Goal: Task Accomplishment & Management: Manage account settings

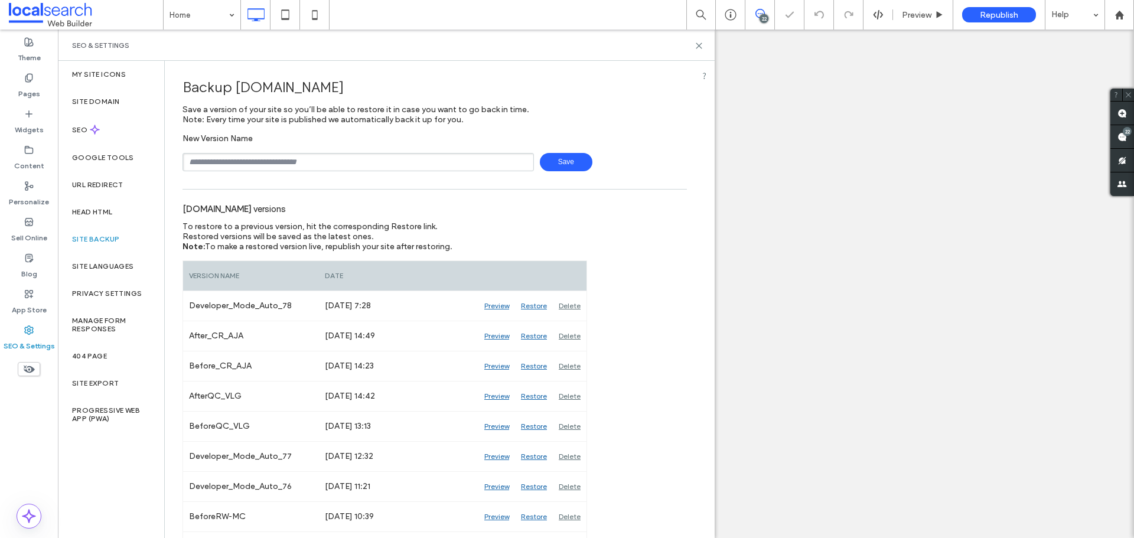
click at [323, 163] on input "text" at bounding box center [358, 162] width 351 height 18
type input "**********"
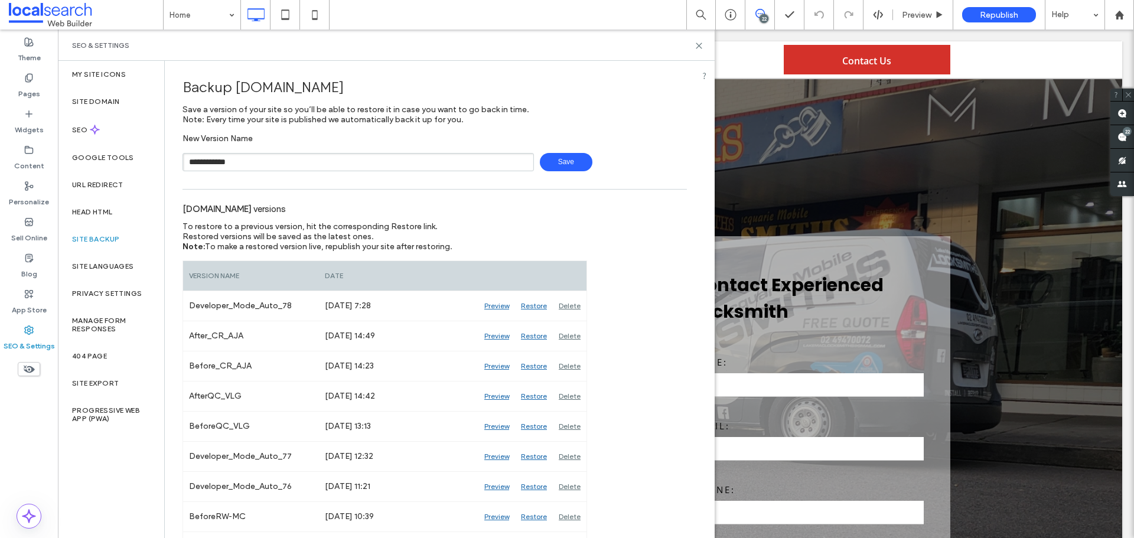
scroll to position [1477, 0]
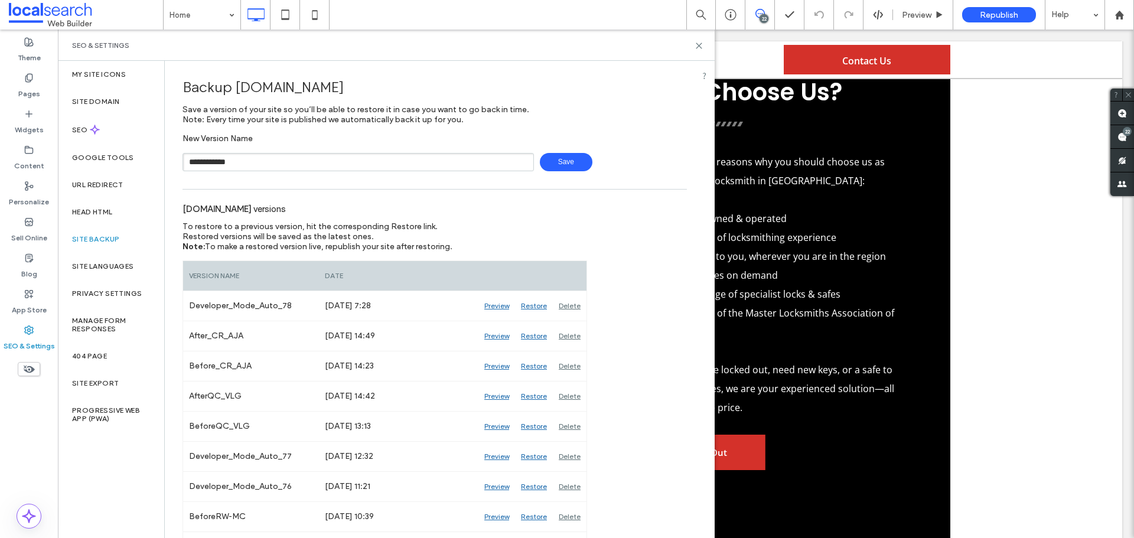
click at [555, 159] on span "Save" at bounding box center [566, 162] width 53 height 18
click at [700, 48] on icon at bounding box center [699, 45] width 9 height 9
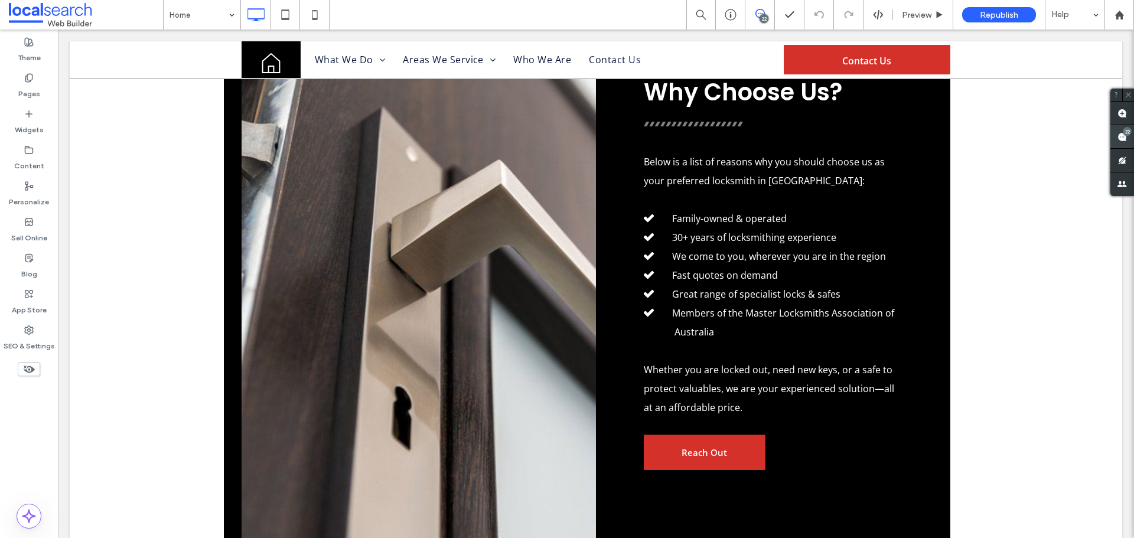
click at [1131, 135] on span at bounding box center [1122, 136] width 24 height 23
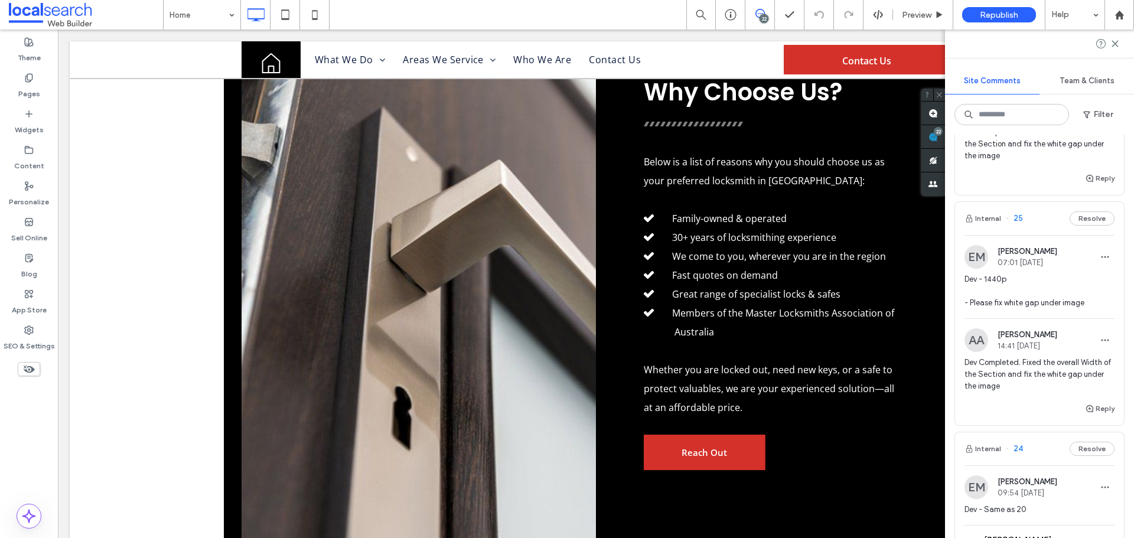
scroll to position [177, 0]
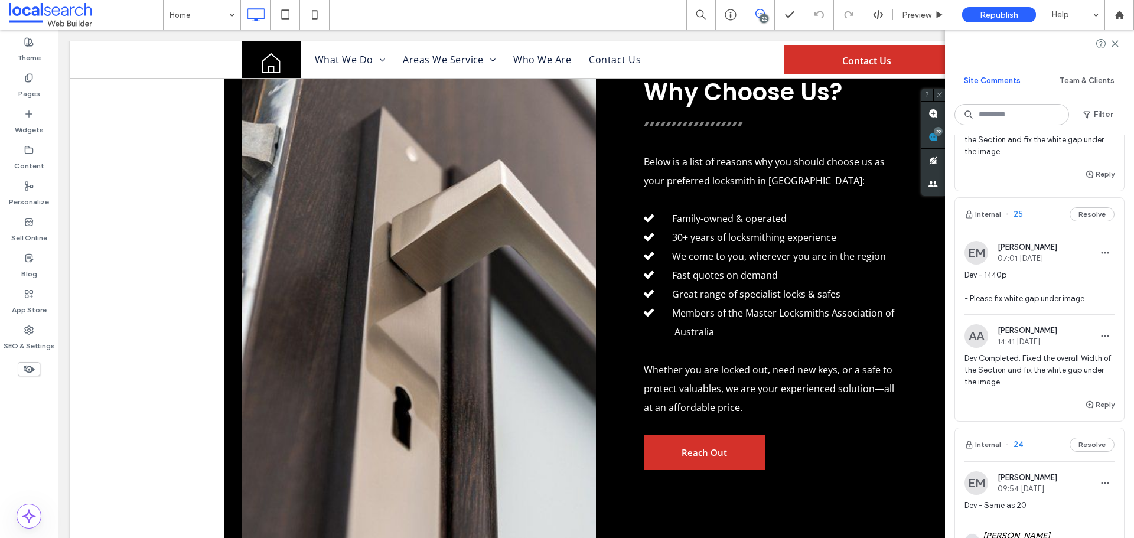
click at [1050, 276] on span "Dev - 1440p - Please fix white gap under image" at bounding box center [1040, 286] width 150 height 35
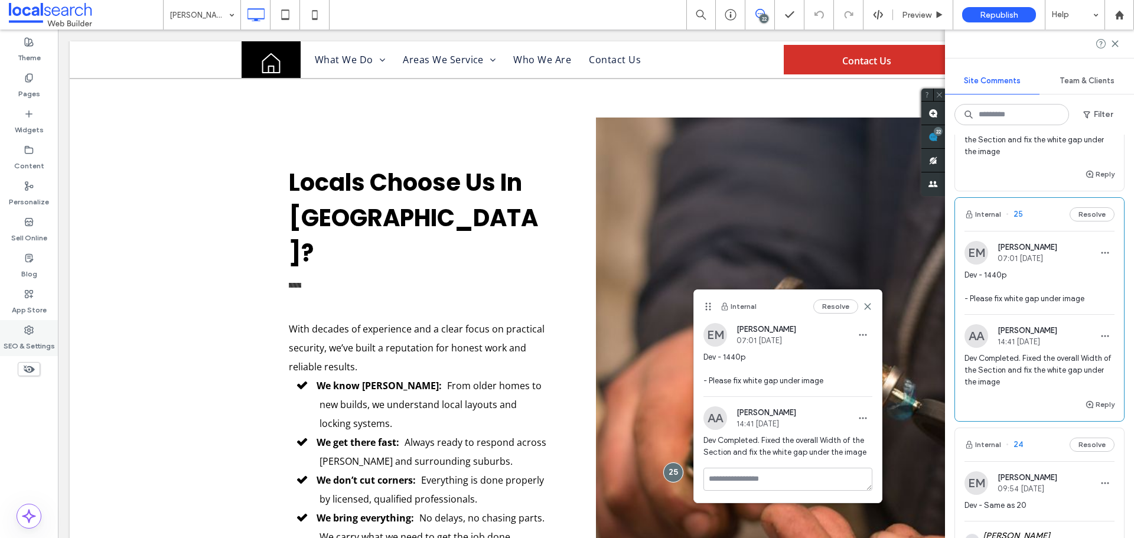
click at [41, 333] on div "SEO & Settings" at bounding box center [29, 338] width 58 height 36
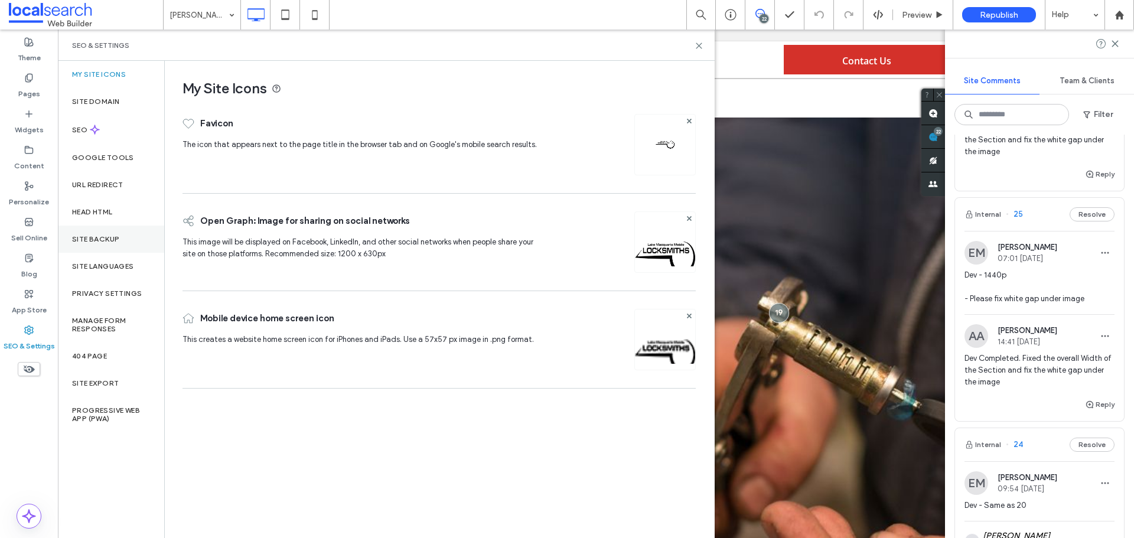
click at [124, 243] on div "Site Backup" at bounding box center [111, 239] width 106 height 27
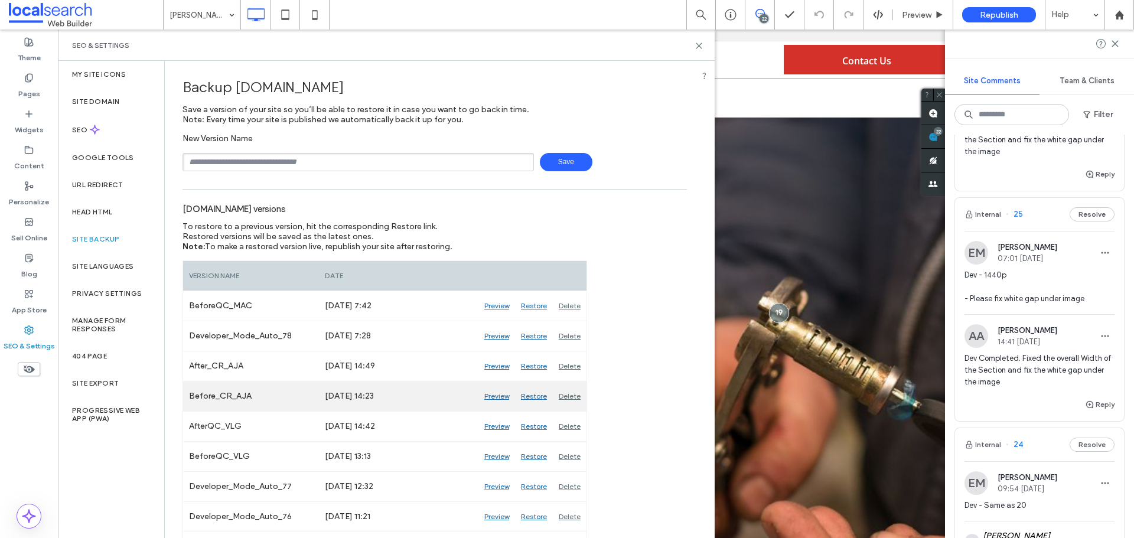
click at [493, 396] on div "Preview" at bounding box center [496, 397] width 37 height 30
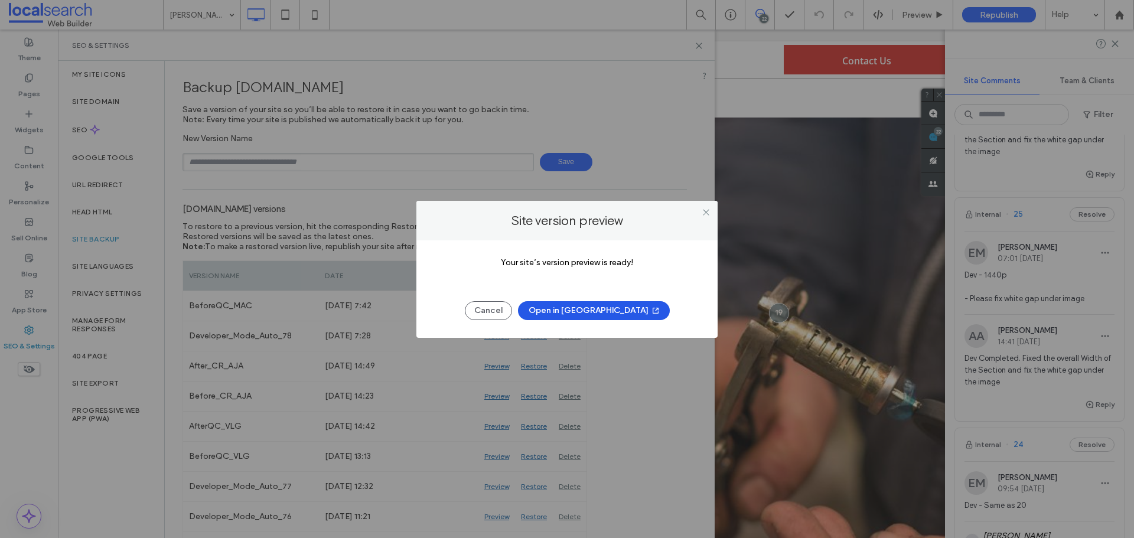
click at [605, 313] on button "Open in [GEOGRAPHIC_DATA]" at bounding box center [594, 310] width 152 height 19
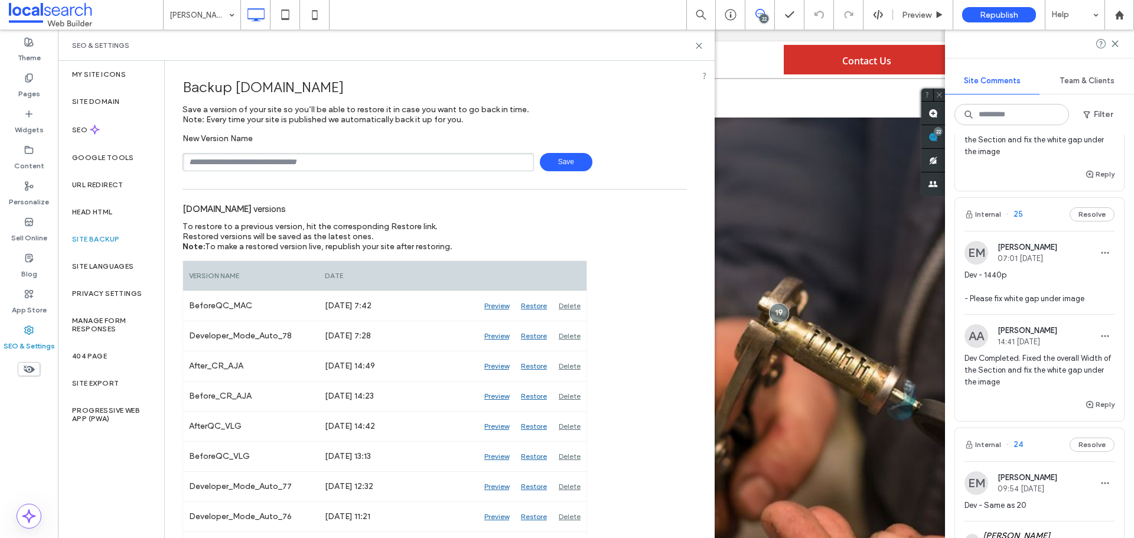
click at [1035, 281] on span "Dev - 1440p - Please fix white gap under image" at bounding box center [1040, 286] width 150 height 35
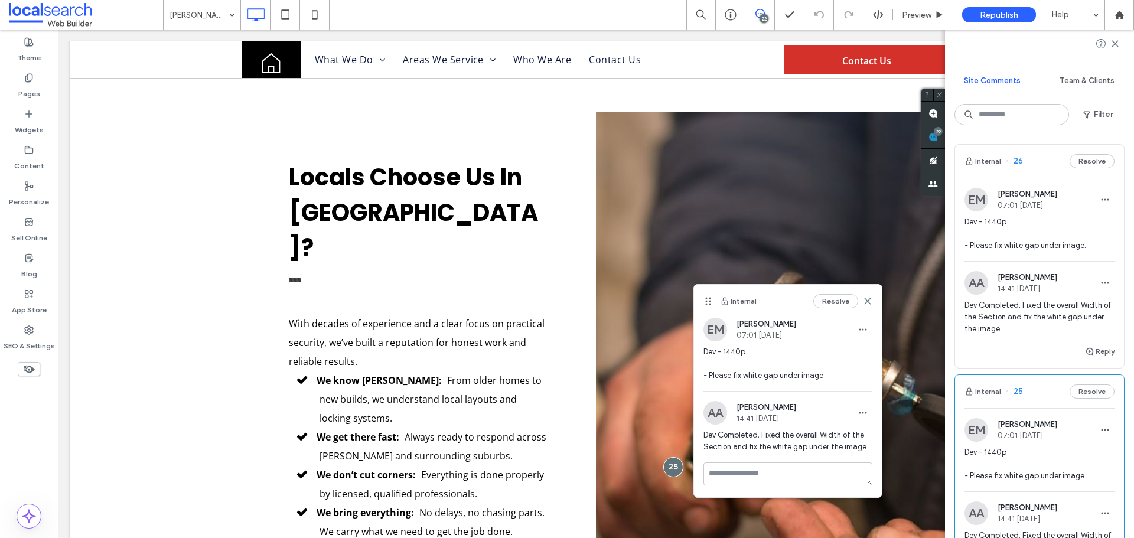
click at [1047, 233] on span "Dev - 1440p - Please fix white gap under image." at bounding box center [1040, 233] width 150 height 35
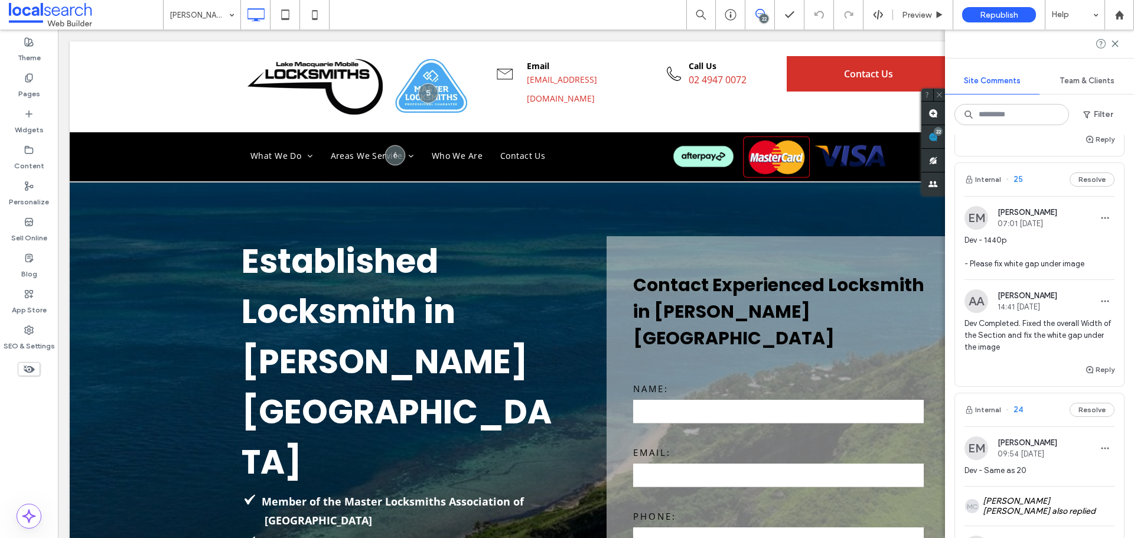
scroll to position [236, 0]
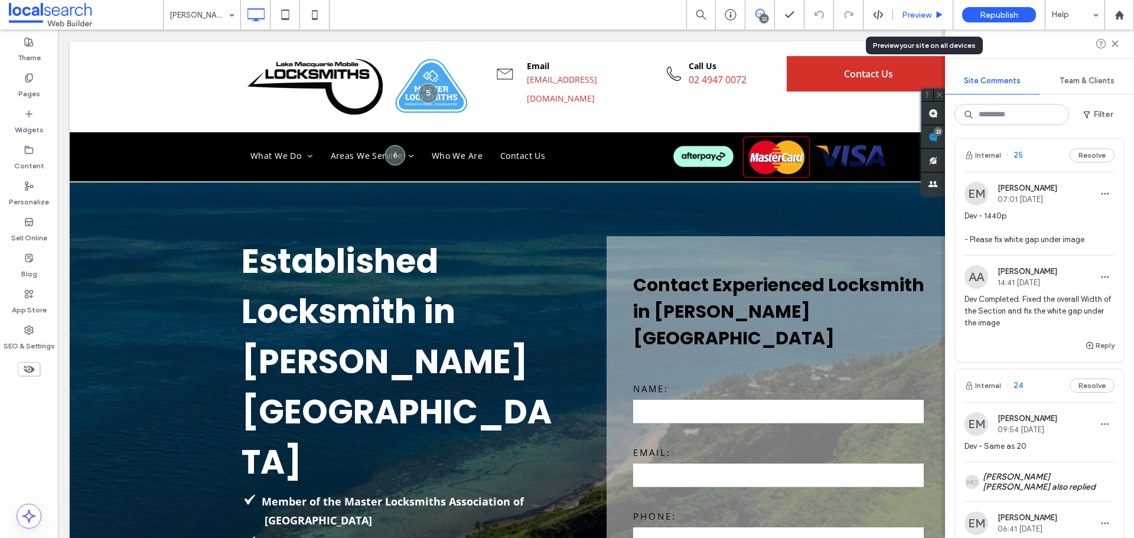
drag, startPoint x: 934, startPoint y: 111, endPoint x: 920, endPoint y: 18, distance: 94.5
click at [920, 18] on span "Preview" at bounding box center [917, 15] width 30 height 10
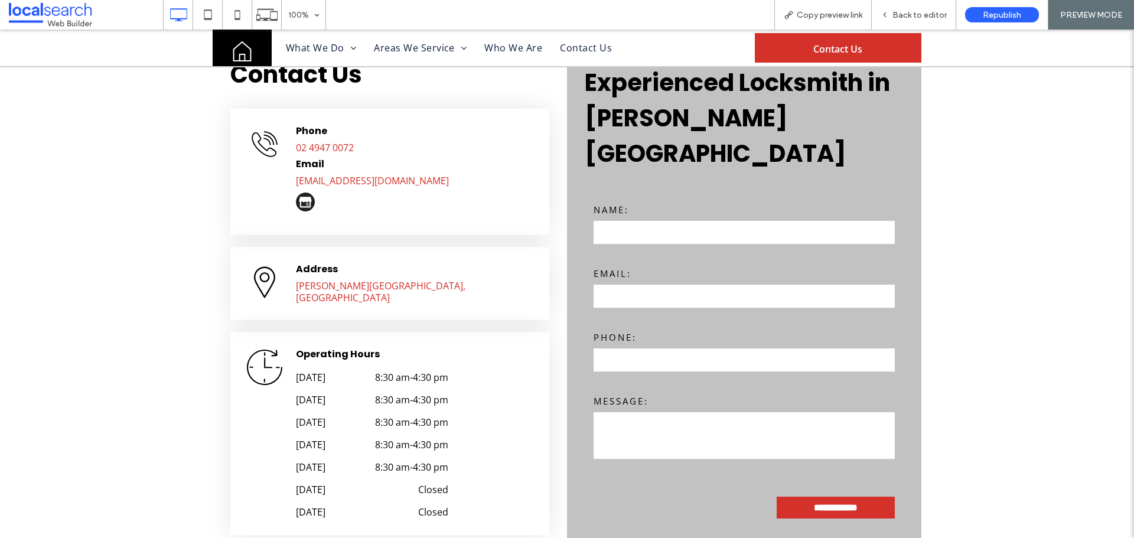
scroll to position [4076, 0]
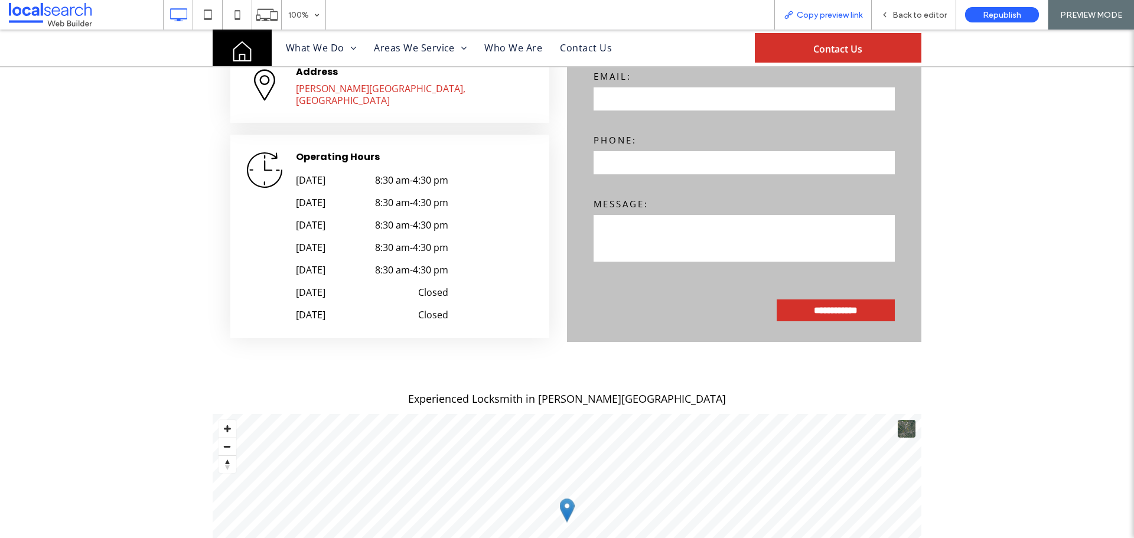
click at [820, 10] on span "Copy preview link" at bounding box center [830, 15] width 66 height 10
click at [913, 15] on span "Back to editor" at bounding box center [919, 15] width 54 height 10
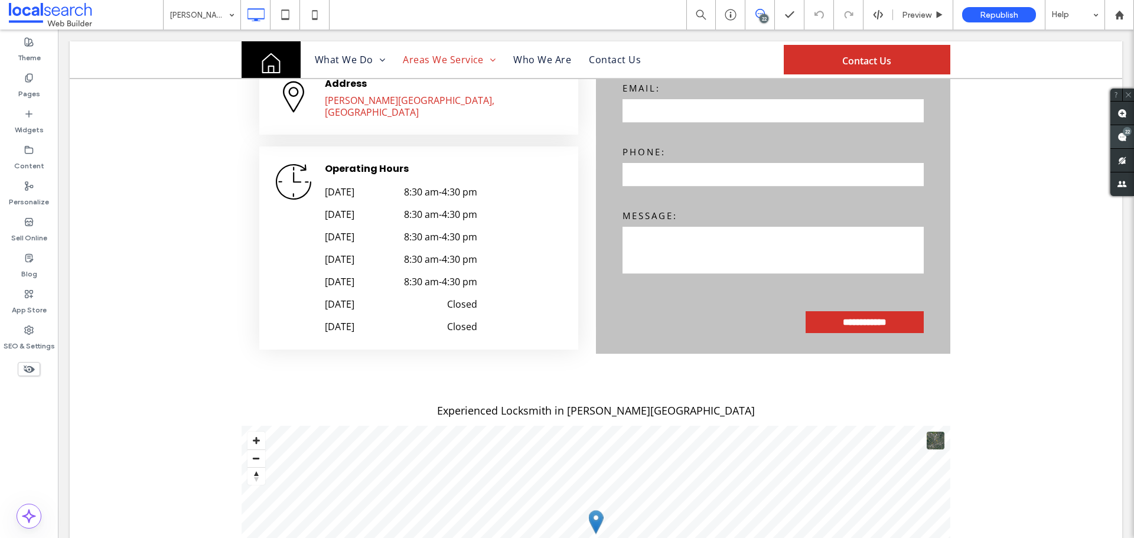
click at [1120, 141] on use at bounding box center [1122, 136] width 9 height 9
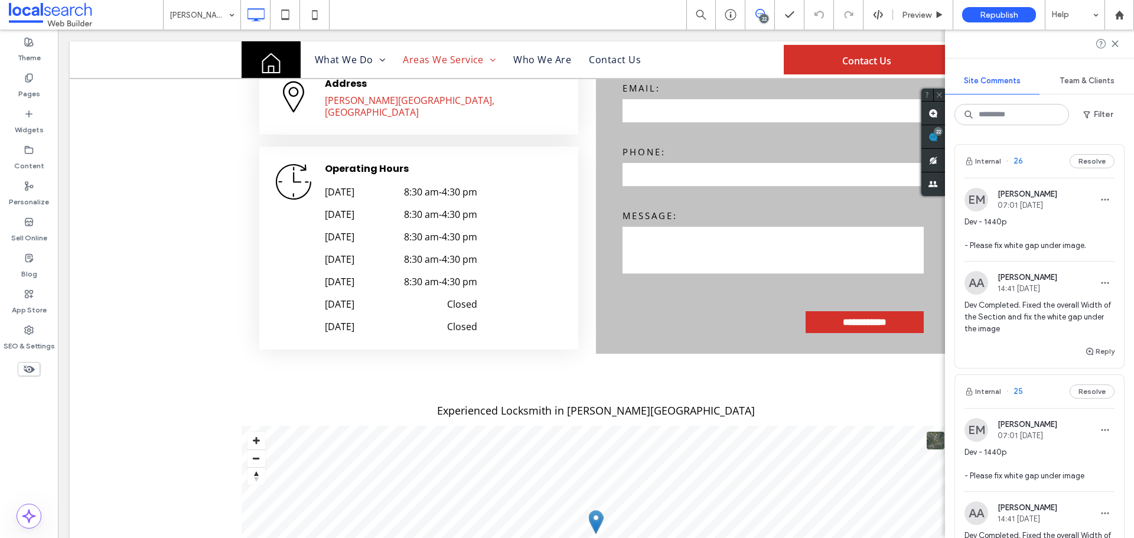
click at [1061, 447] on span "Dev - 1440p - Please fix white gap under image" at bounding box center [1040, 464] width 150 height 35
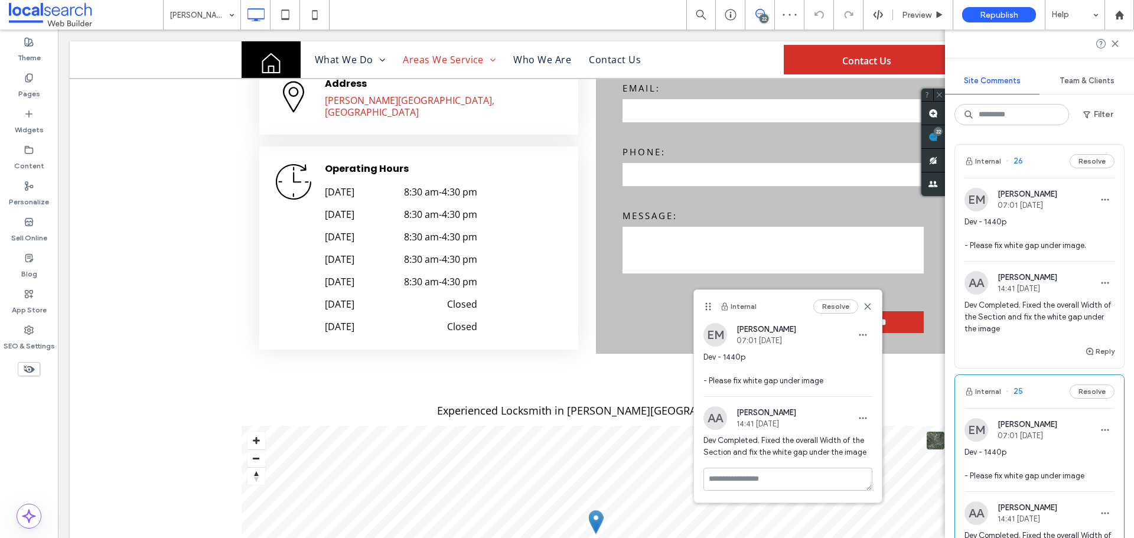
click at [1057, 213] on div "EM [PERSON_NAME] 07:01 [DATE] Dev - 1440p - Please fix white gap under image." at bounding box center [1040, 224] width 150 height 73
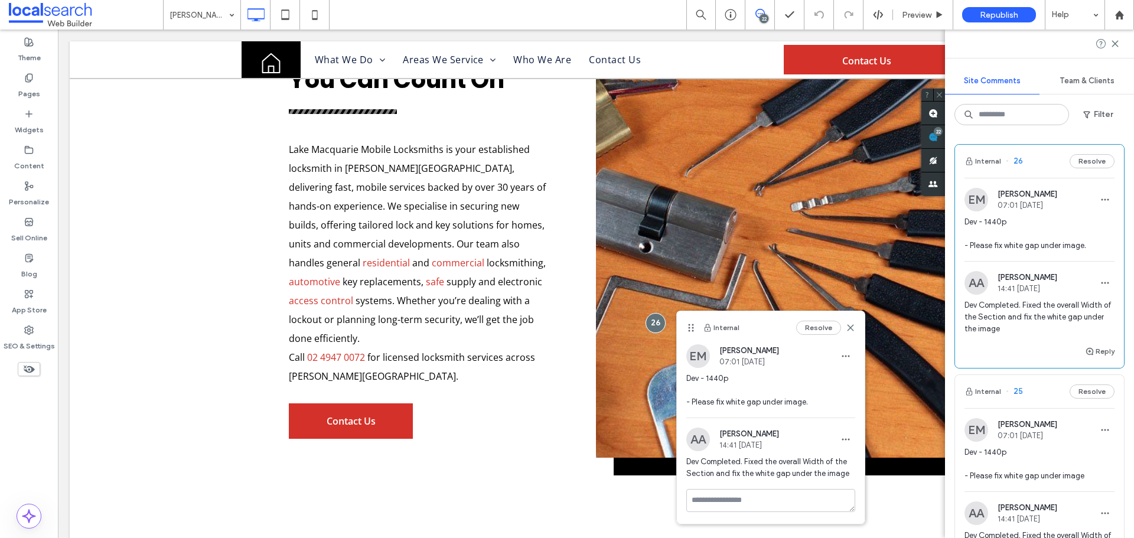
scroll to position [845, 0]
